Goal: Task Accomplishment & Management: Use online tool/utility

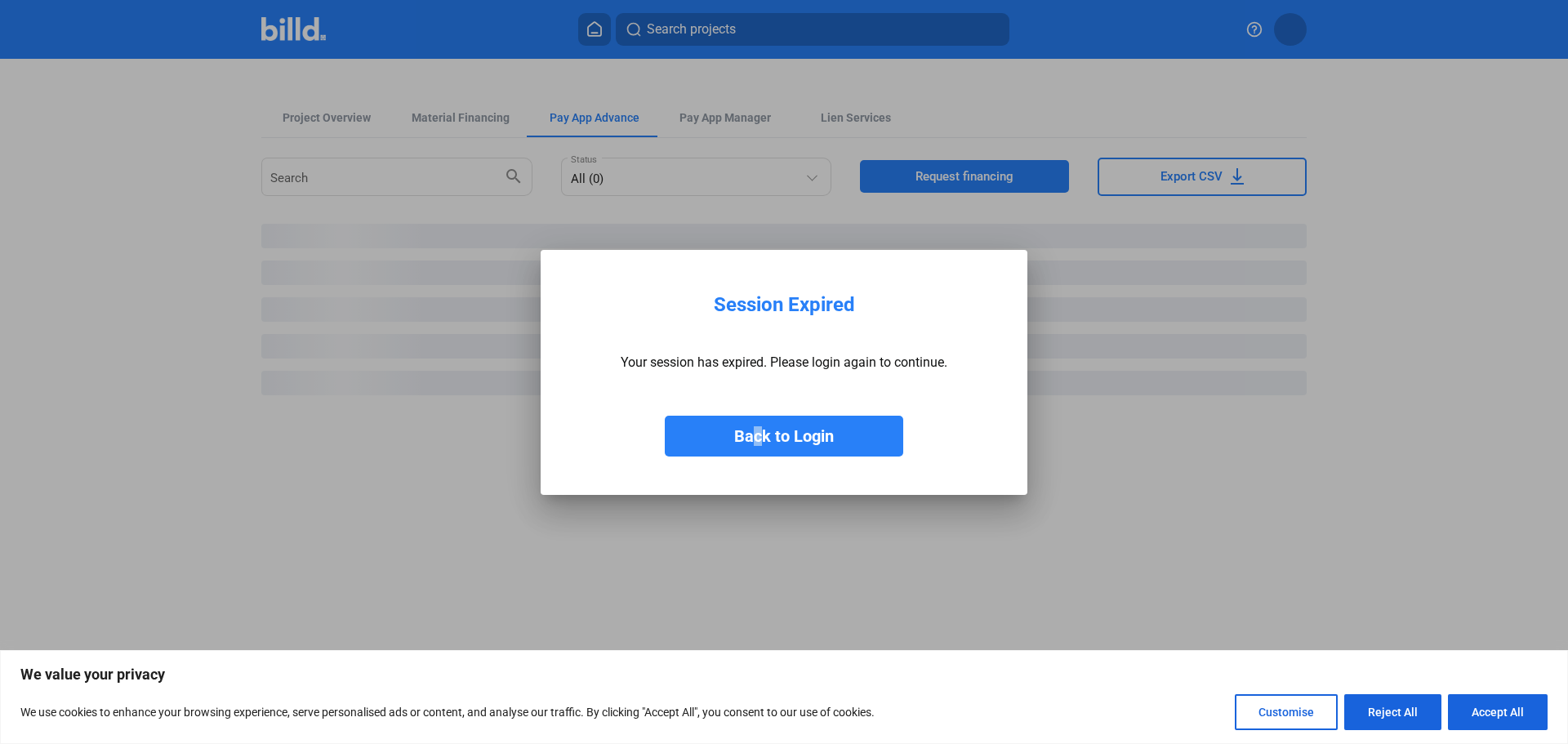
click at [753, 408] on div "Back to Login" at bounding box center [784, 419] width 326 height 74
click at [753, 416] on button "Back to Login" at bounding box center [784, 436] width 238 height 41
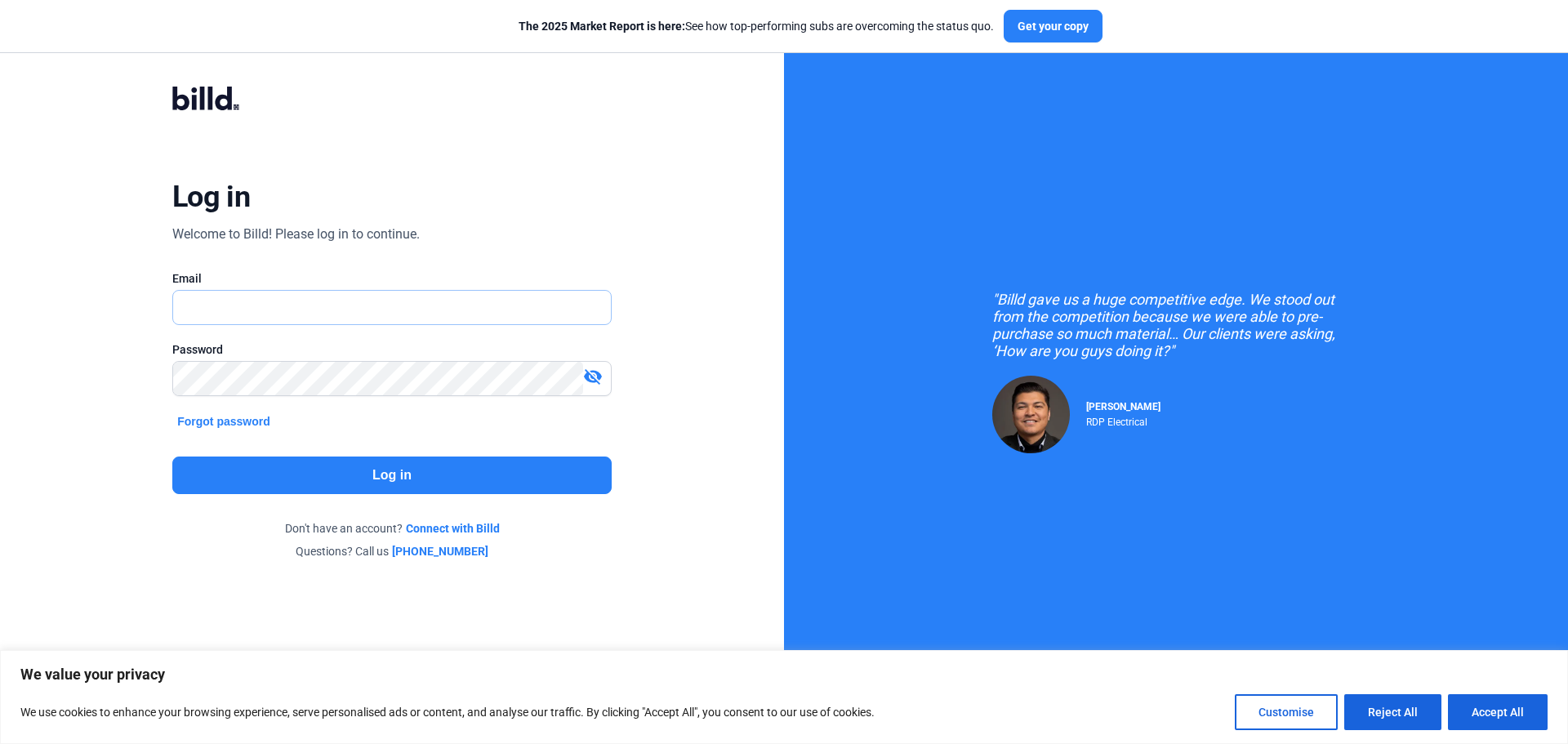
type input "[EMAIL_ADDRESS][DOMAIN_NAME]"
click at [397, 483] on button "Log in" at bounding box center [392, 475] width 440 height 37
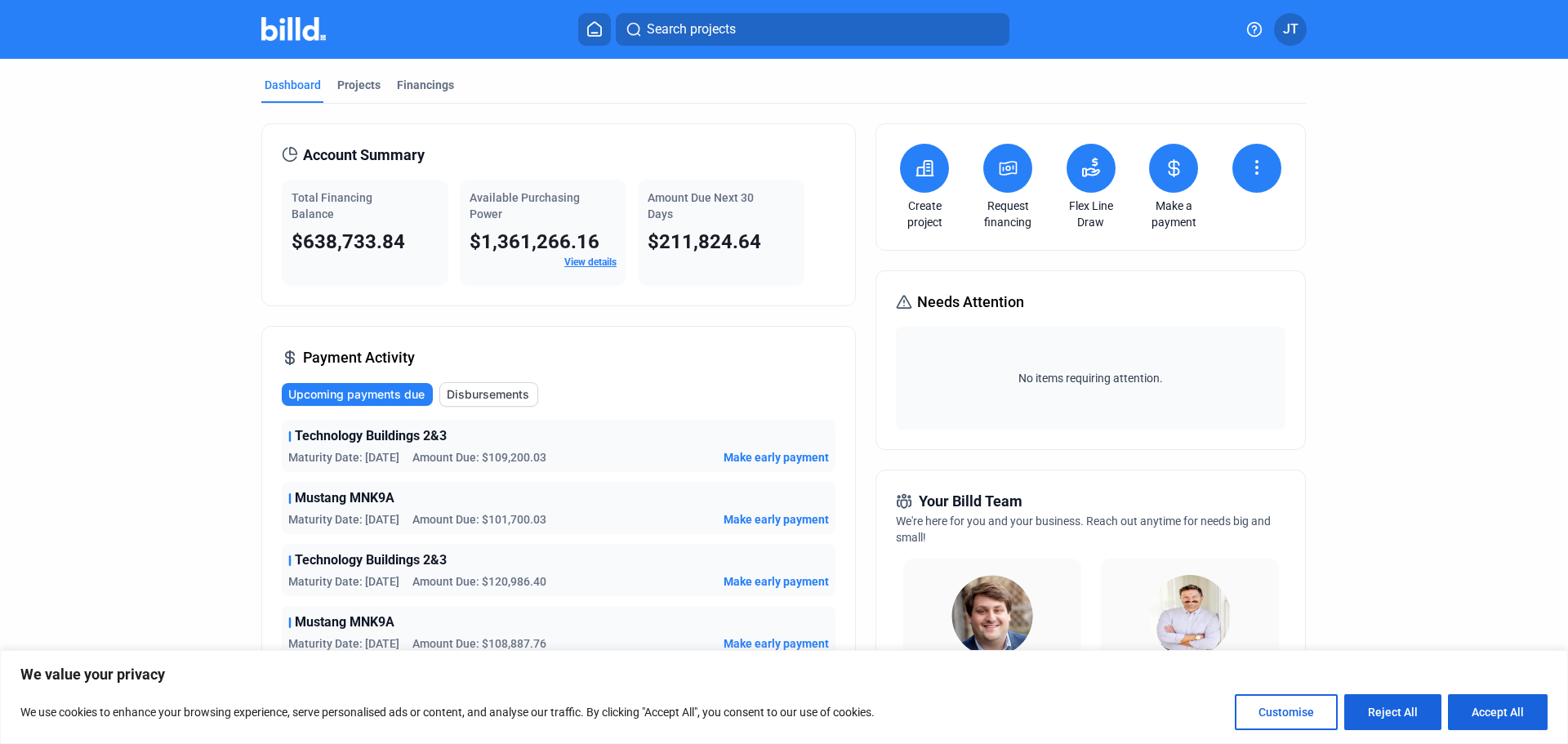
click at [1091, 168] on icon at bounding box center [1091, 167] width 19 height 19
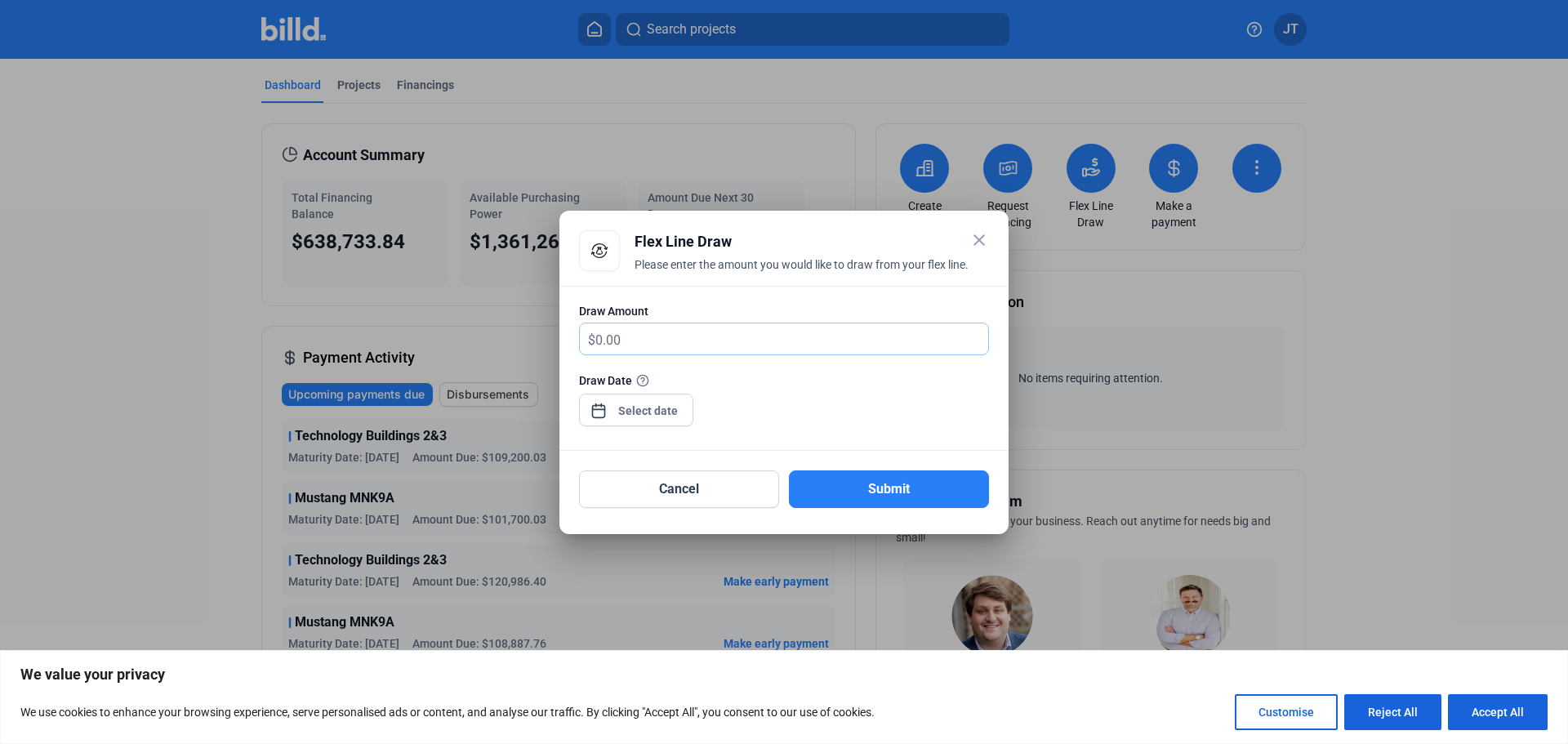
click at [795, 341] on input "text" at bounding box center [792, 339] width 393 height 32
click at [842, 259] on div "Please enter the amount you would like to draw from your flex line." at bounding box center [811, 274] width 354 height 36
click at [981, 239] on mat-icon "close" at bounding box center [979, 239] width 19 height 19
